Goal: Book appointment/travel/reservation

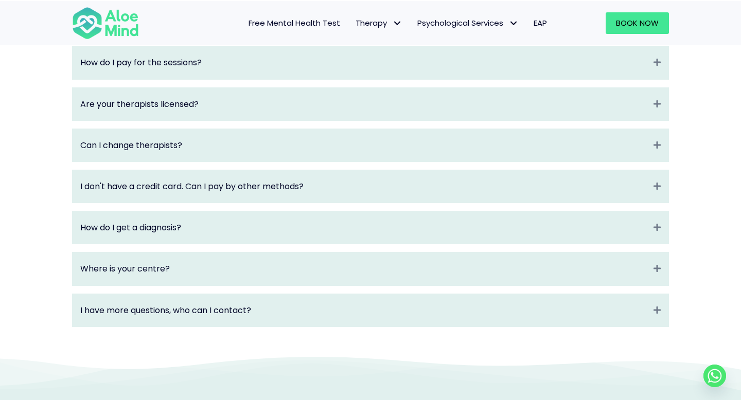
scroll to position [1631, 0]
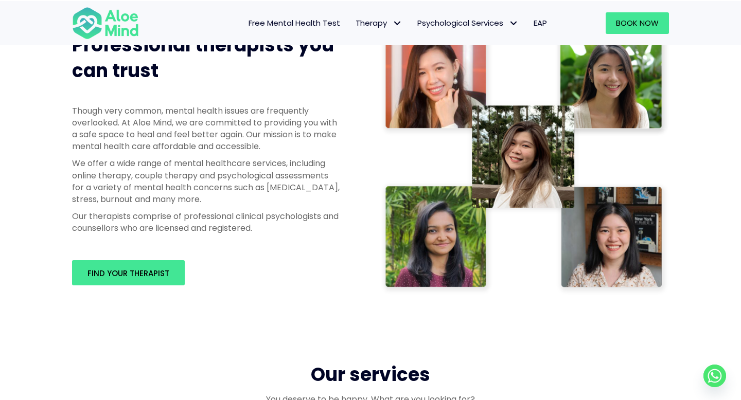
scroll to position [798, 0]
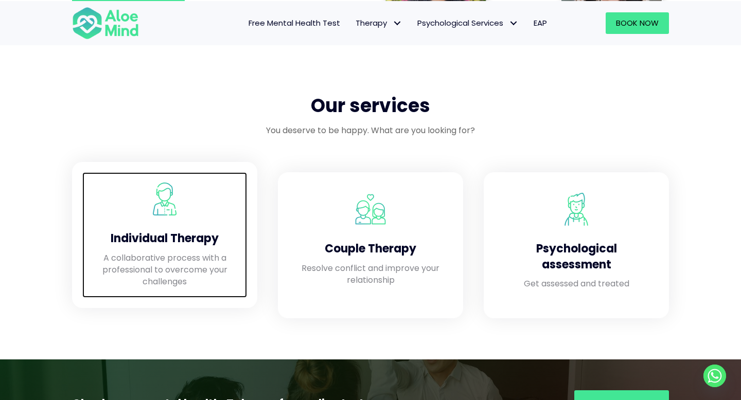
click at [206, 236] on h4 "Individual Therapy" at bounding box center [165, 239] width 144 height 16
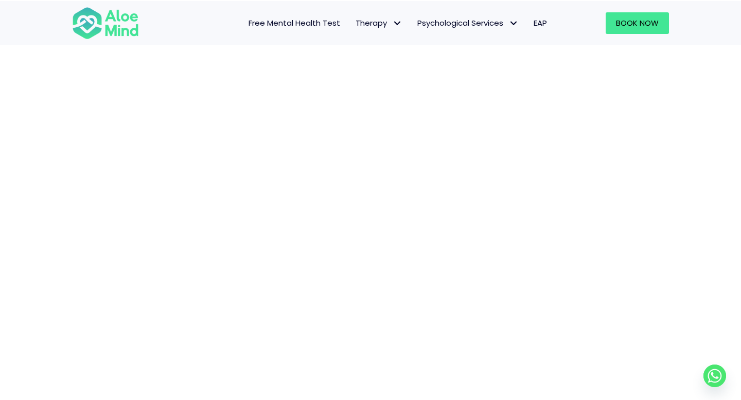
scroll to position [2810, 0]
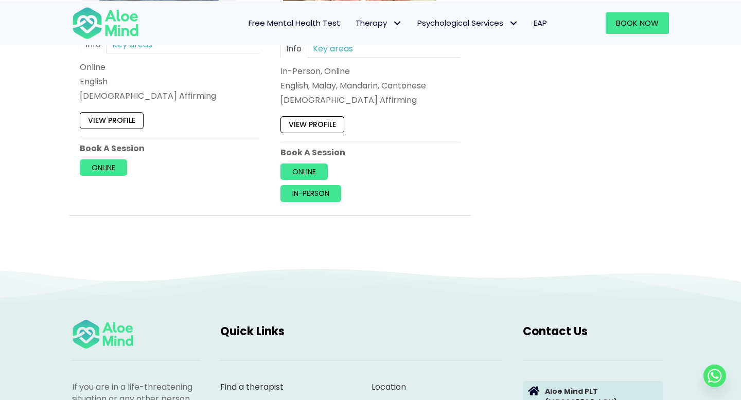
scroll to position [4590, 0]
